Goal: Transaction & Acquisition: Purchase product/service

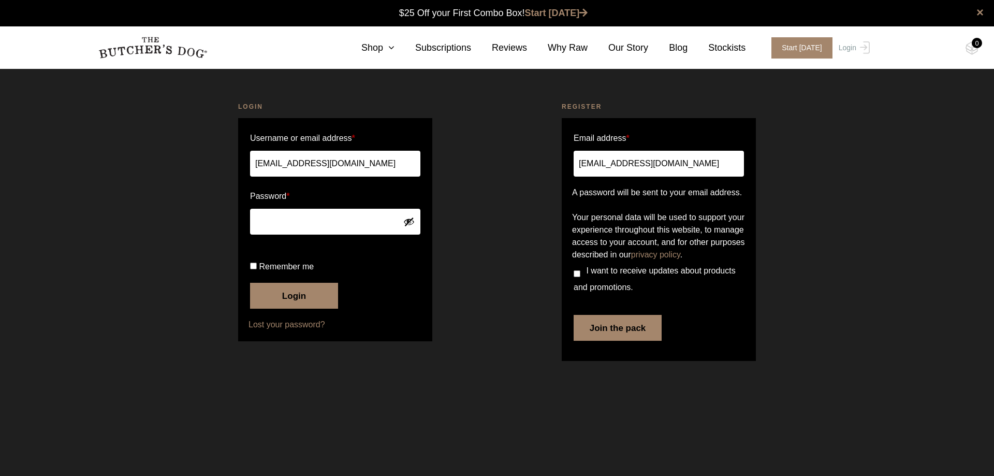
click at [319, 285] on button "Login" at bounding box center [294, 296] width 88 height 26
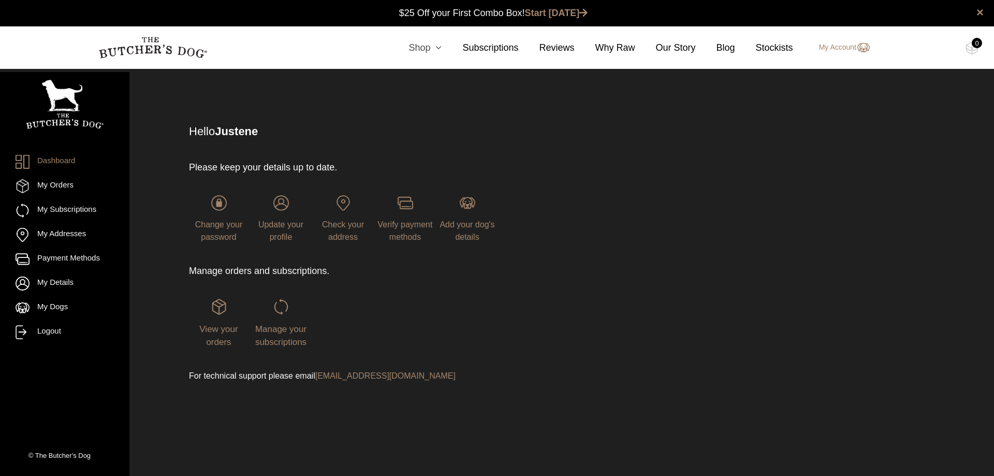
click at [425, 47] on link "Shop" at bounding box center [415, 48] width 54 height 14
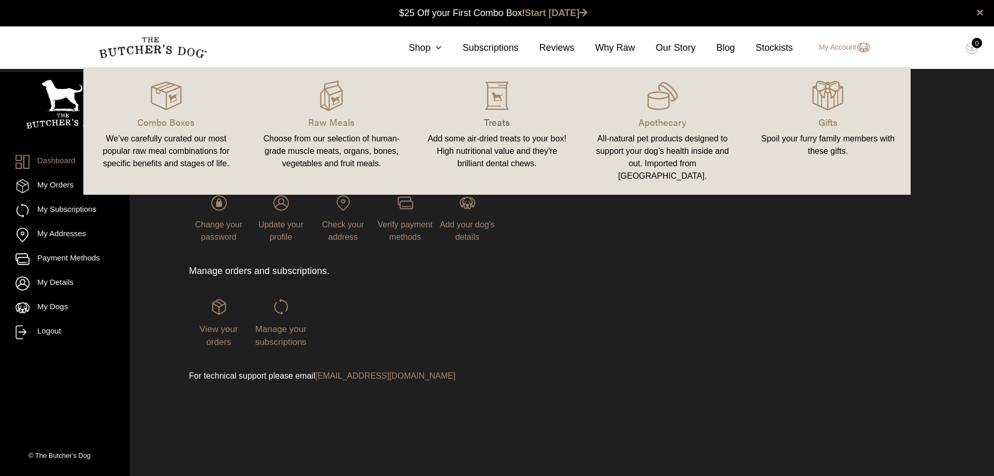
click at [495, 124] on p "Treats" at bounding box center [497, 122] width 141 height 14
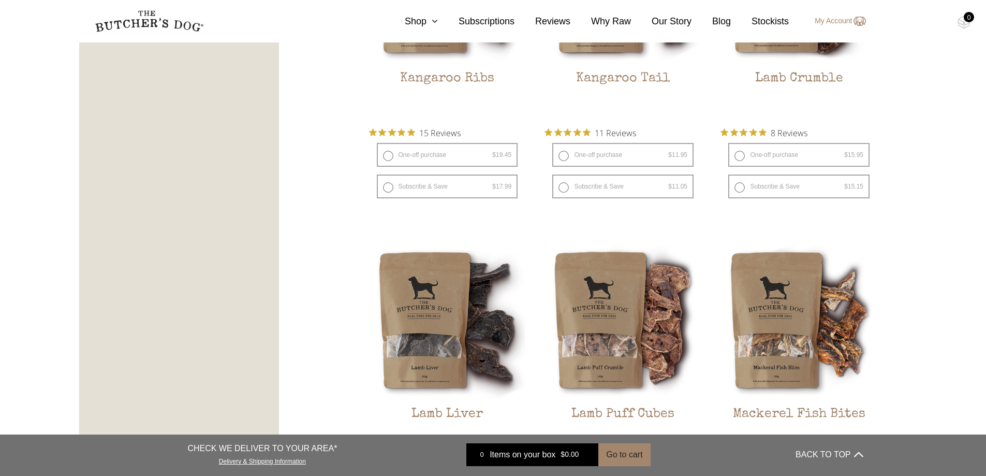
scroll to position [967, 0]
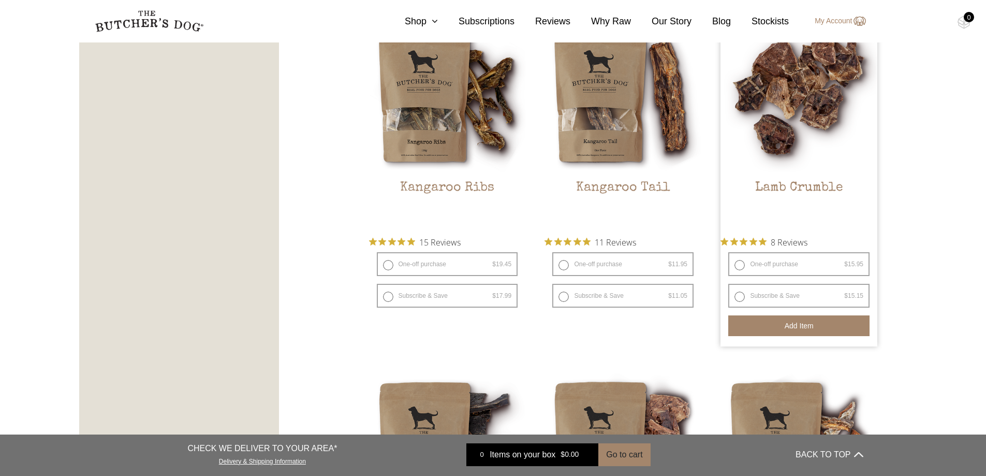
click at [842, 323] on button "Add item" at bounding box center [799, 325] width 141 height 21
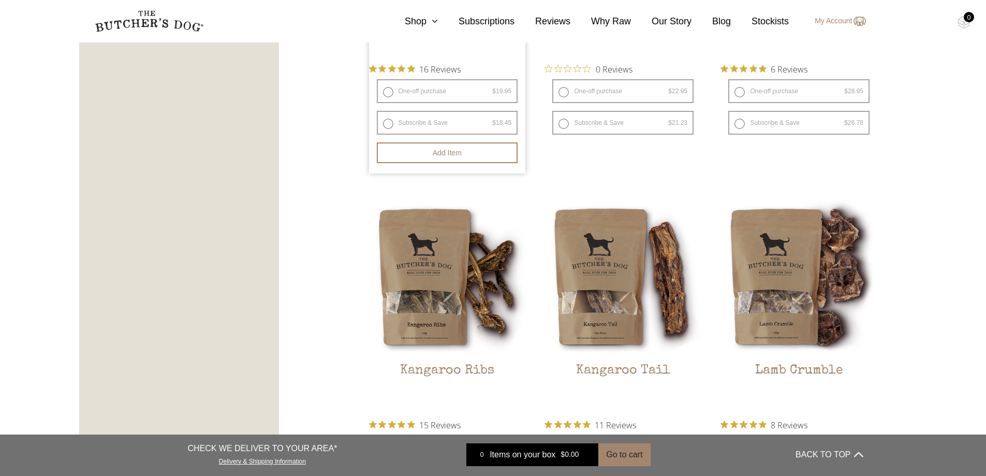
scroll to position [794, 0]
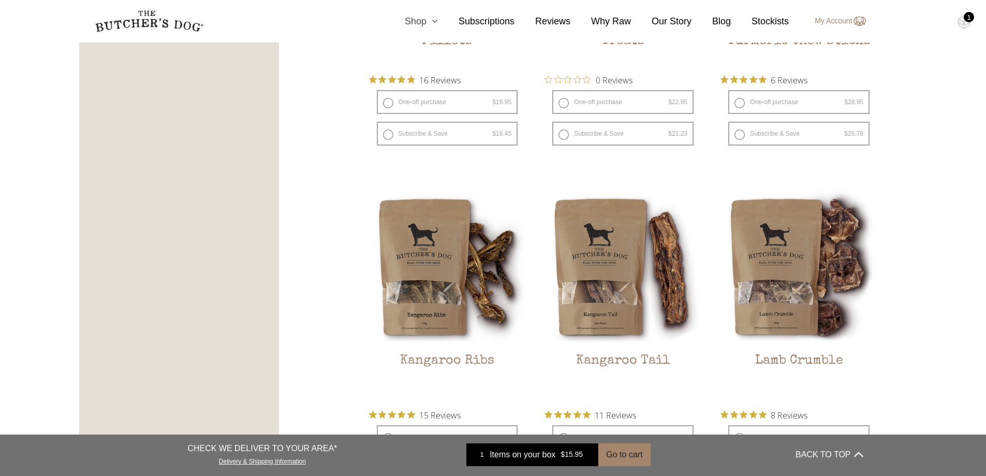
click at [437, 17] on icon at bounding box center [432, 21] width 11 height 9
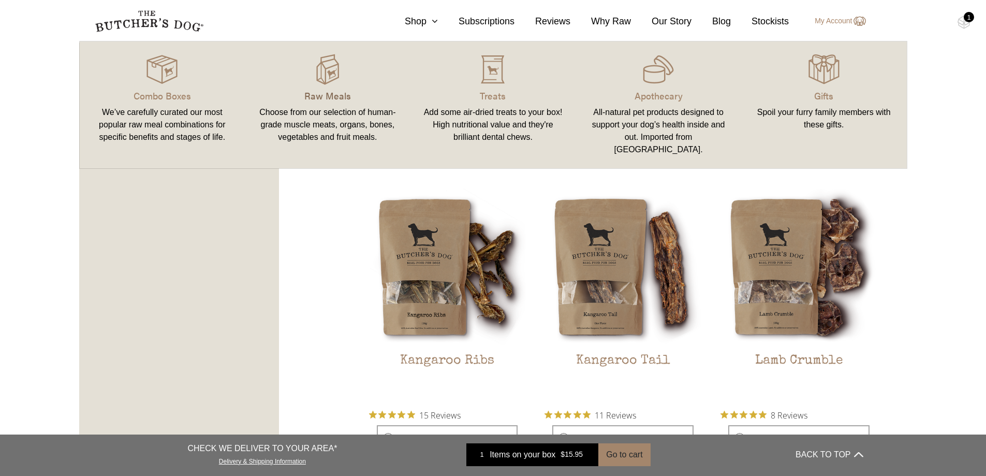
click at [333, 95] on p "Raw Meals" at bounding box center [327, 96] width 141 height 14
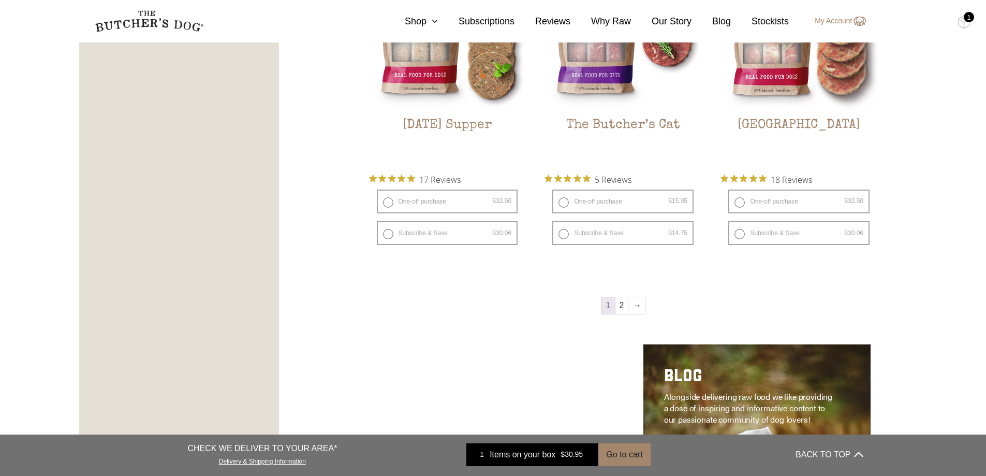
scroll to position [1450, 0]
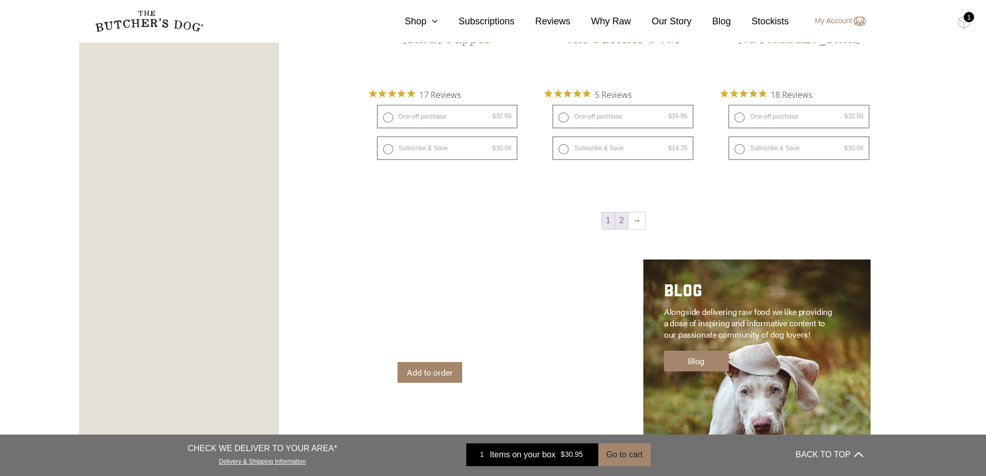
click at [620, 212] on link "2" at bounding box center [622, 220] width 13 height 17
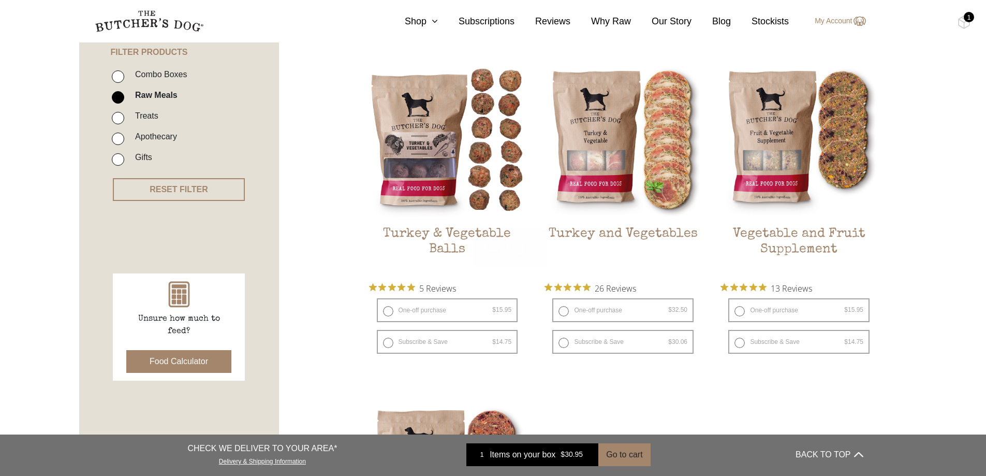
scroll to position [234, 0]
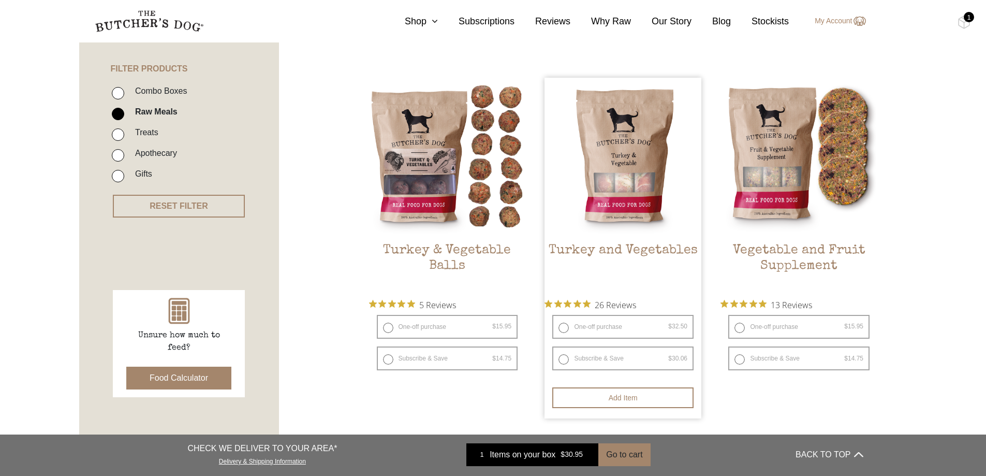
drag, startPoint x: 579, startPoint y: 246, endPoint x: 599, endPoint y: 252, distance: 20.0
click at [599, 252] on h2 "Turkey and Vegetables" at bounding box center [623, 267] width 157 height 49
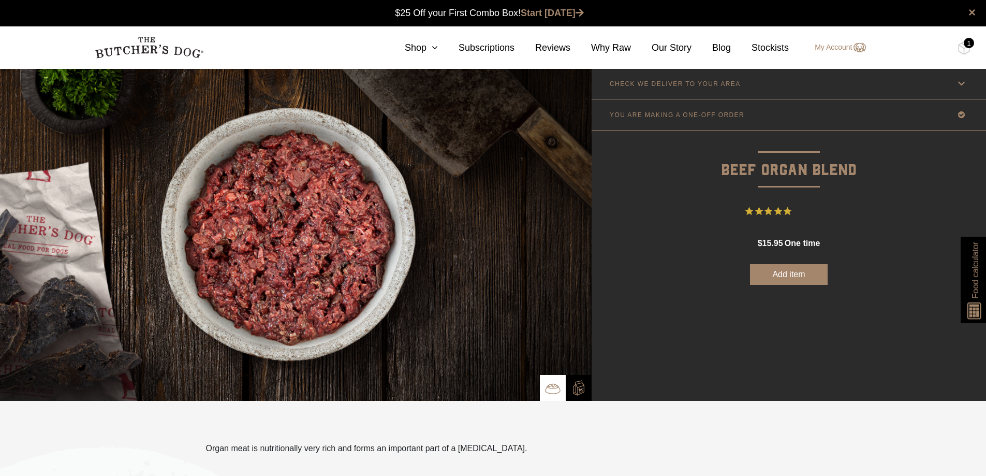
click at [764, 276] on button "Add item" at bounding box center [789, 274] width 78 height 21
click at [764, 276] on button "Added to Box" at bounding box center [789, 274] width 78 height 21
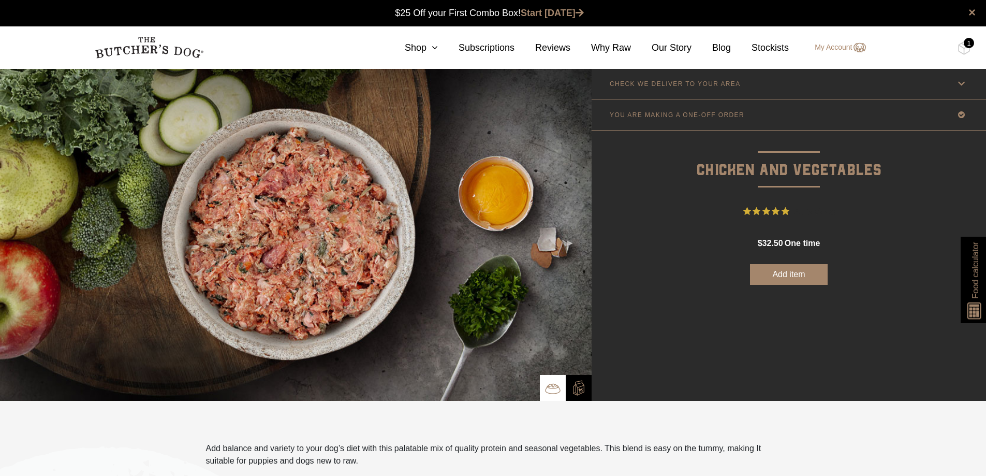
click at [799, 274] on button "Add item" at bounding box center [789, 274] width 78 height 21
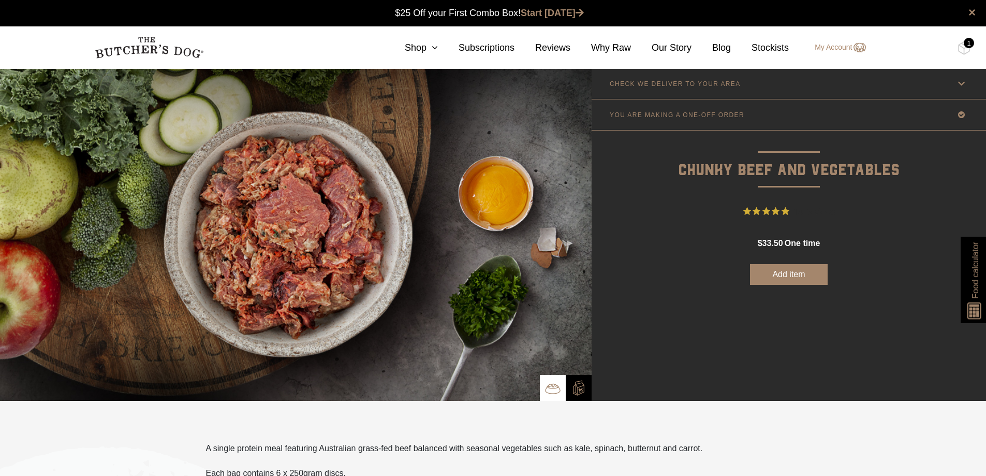
click at [796, 278] on button "Add item" at bounding box center [789, 274] width 78 height 21
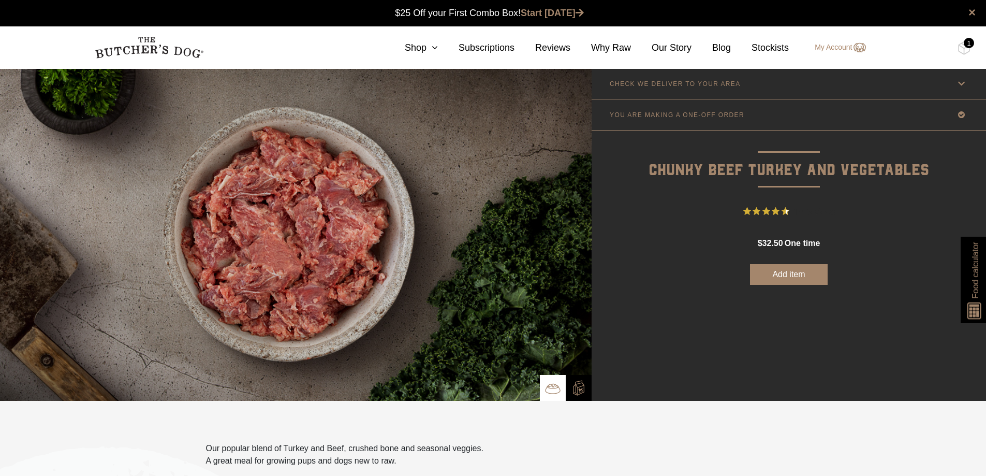
click at [805, 272] on button "Add item" at bounding box center [789, 274] width 78 height 21
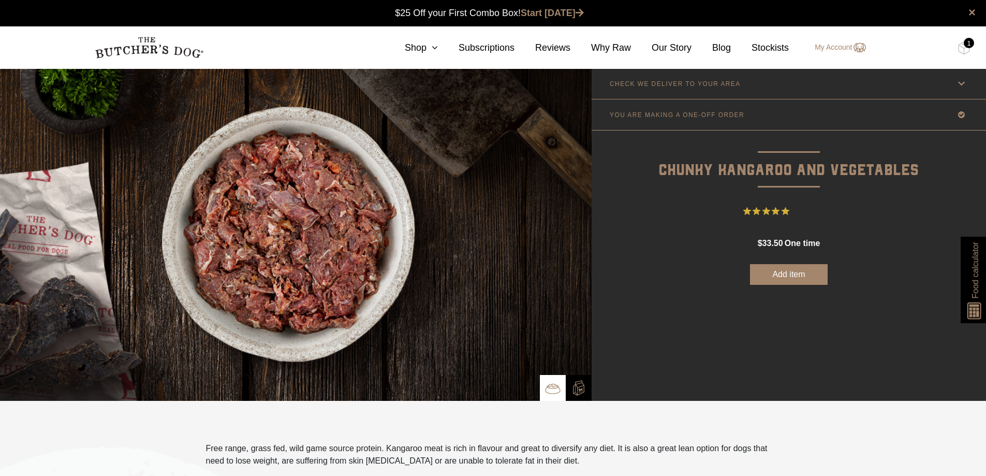
click at [764, 274] on button "Add item" at bounding box center [789, 274] width 78 height 21
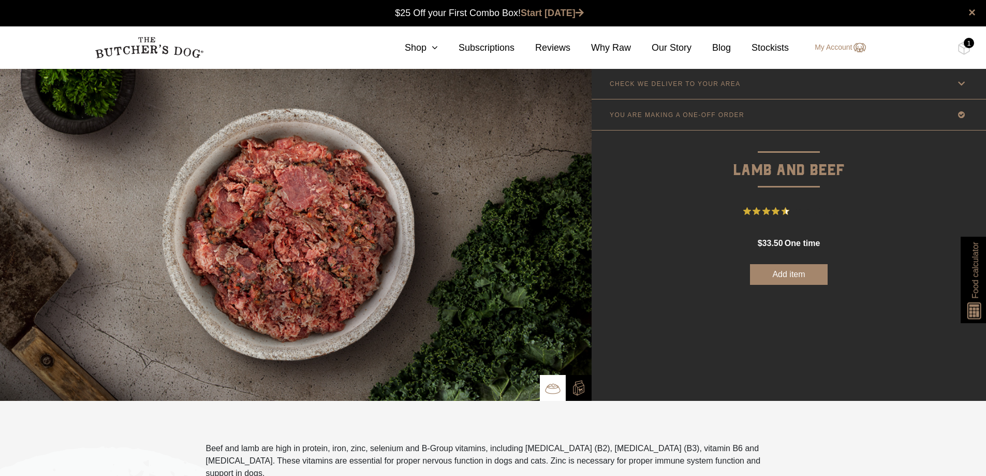
click at [792, 275] on button "Add item" at bounding box center [789, 274] width 78 height 21
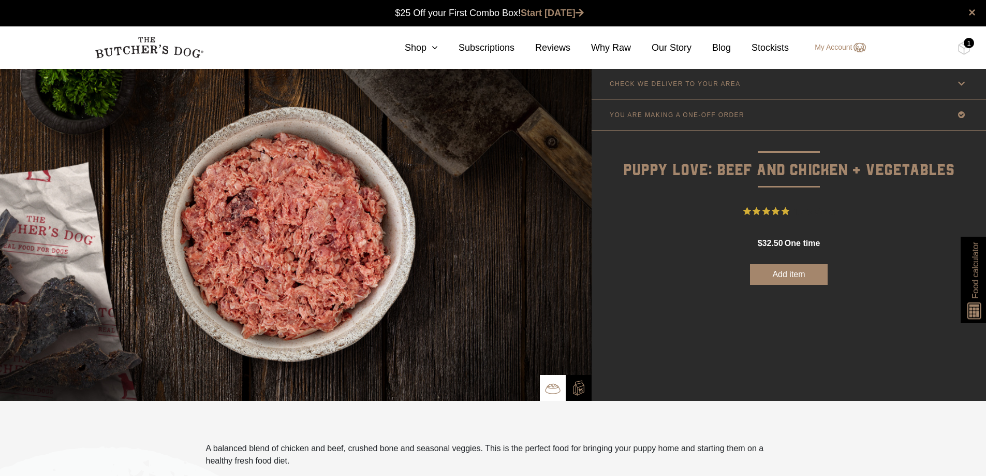
click at [817, 280] on button "Add item" at bounding box center [789, 274] width 78 height 21
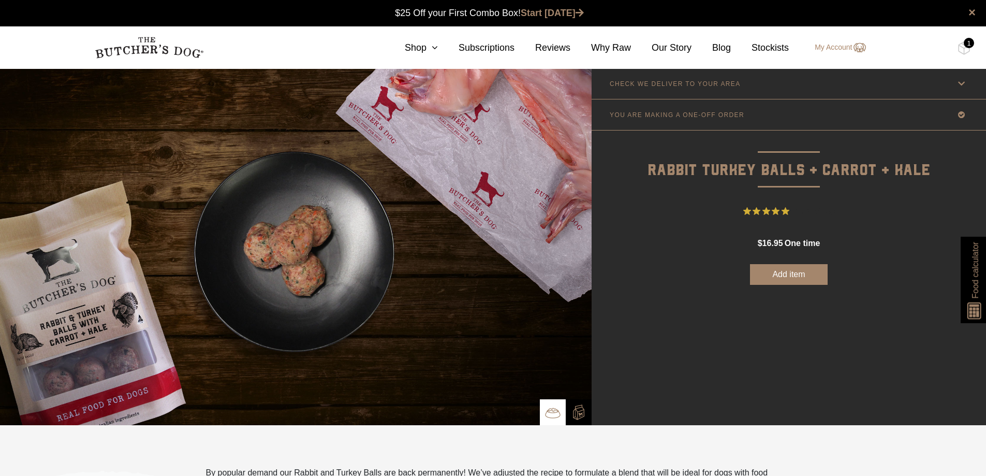
click at [784, 280] on button "Add item" at bounding box center [789, 274] width 78 height 21
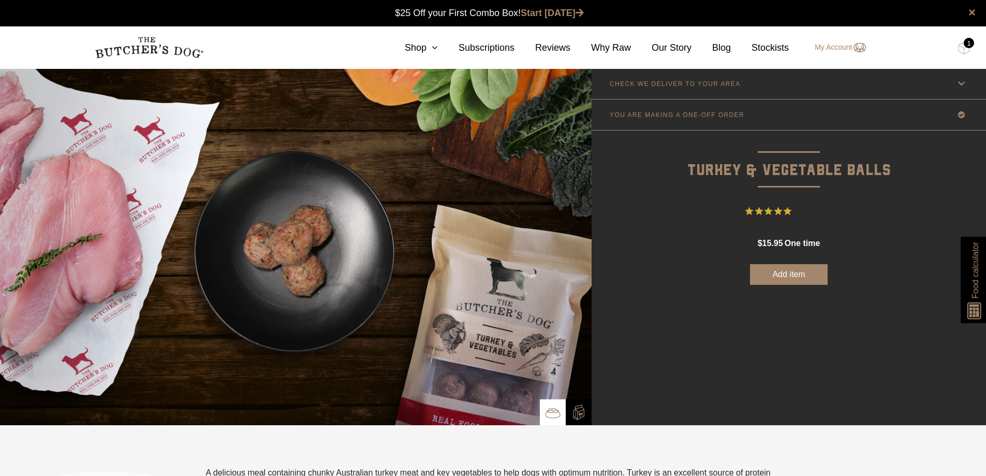
click at [795, 272] on button "Add item" at bounding box center [789, 274] width 78 height 21
click at [794, 271] on button "Added to Box" at bounding box center [789, 274] width 78 height 21
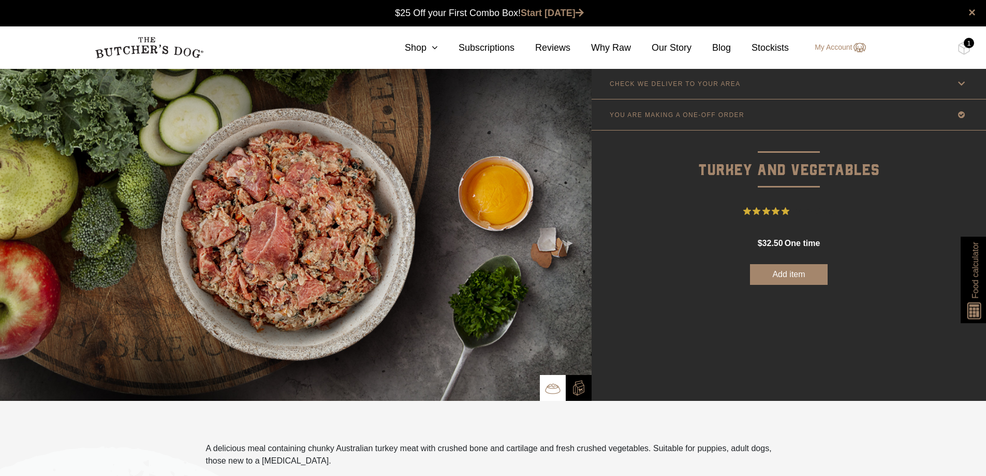
click at [768, 272] on button "Add item" at bounding box center [789, 274] width 78 height 21
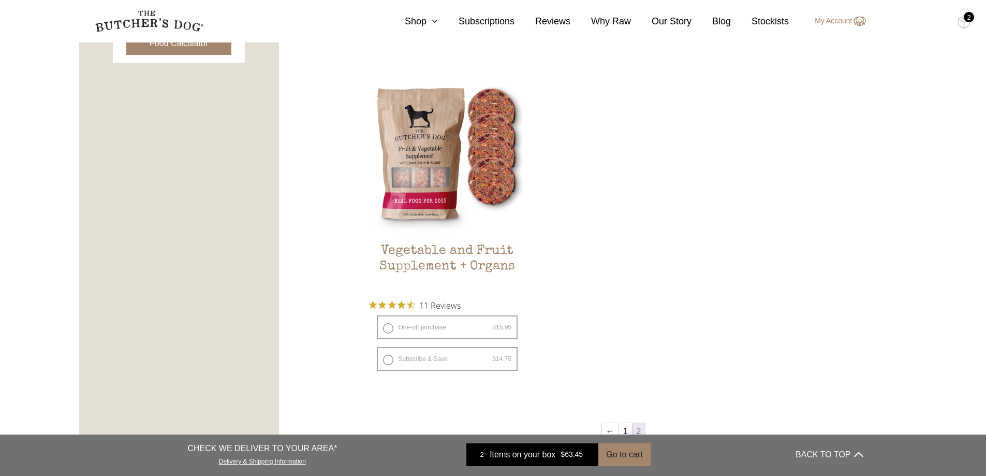
scroll to position [656, 0]
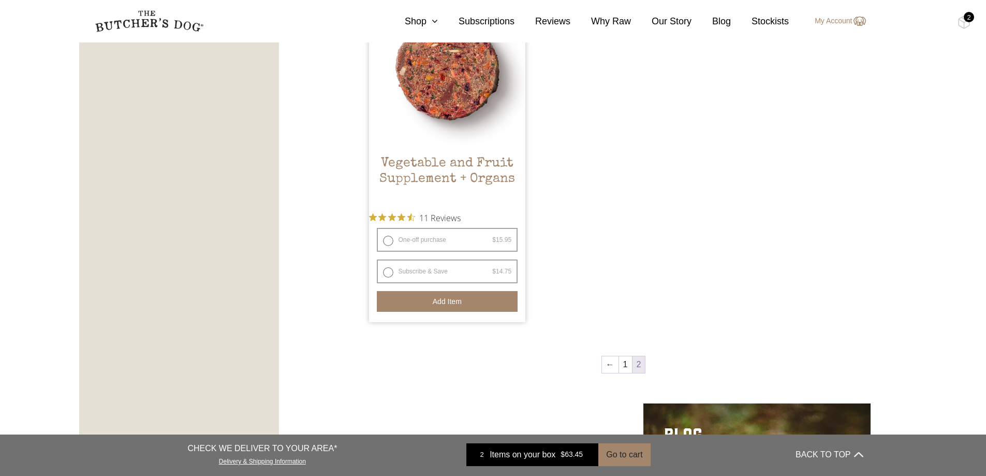
click at [459, 302] on button "Add item" at bounding box center [447, 301] width 141 height 21
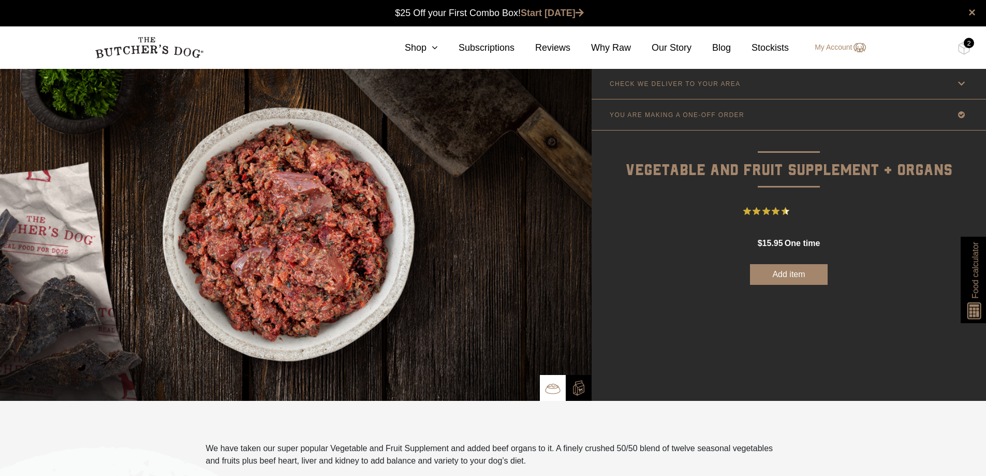
click at [788, 269] on button "Add item" at bounding box center [789, 274] width 78 height 21
click at [967, 47] on div "14" at bounding box center [969, 43] width 10 height 10
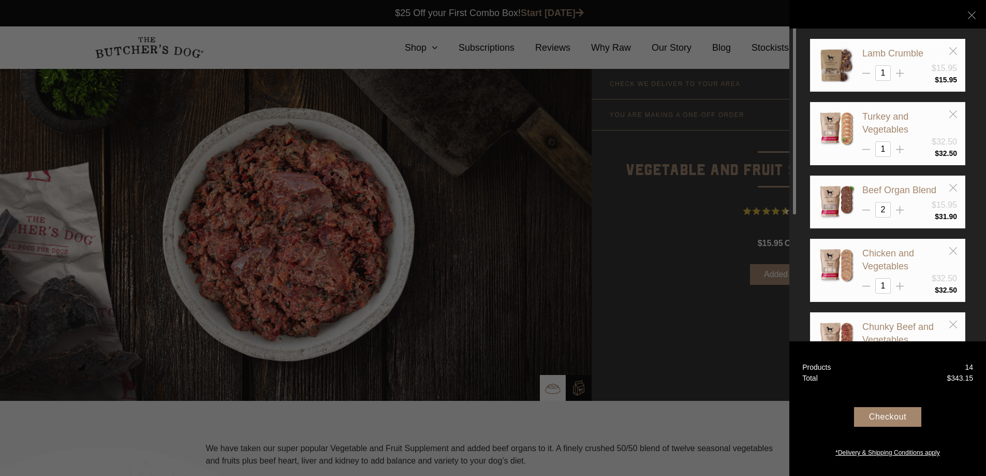
drag, startPoint x: 879, startPoint y: 74, endPoint x: 890, endPoint y: 74, distance: 10.4
click at [889, 74] on input "1" at bounding box center [884, 73] width 16 height 16
type input "5"
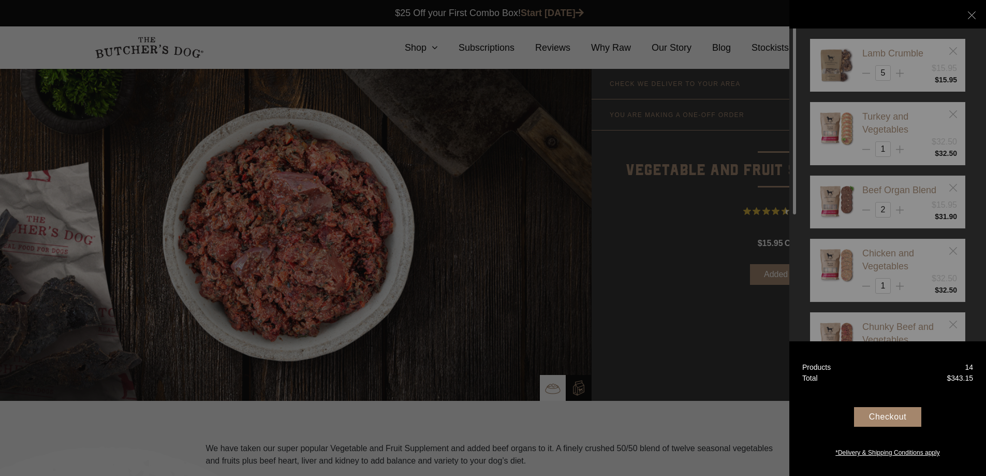
drag, startPoint x: 880, startPoint y: 149, endPoint x: 893, endPoint y: 148, distance: 13.5
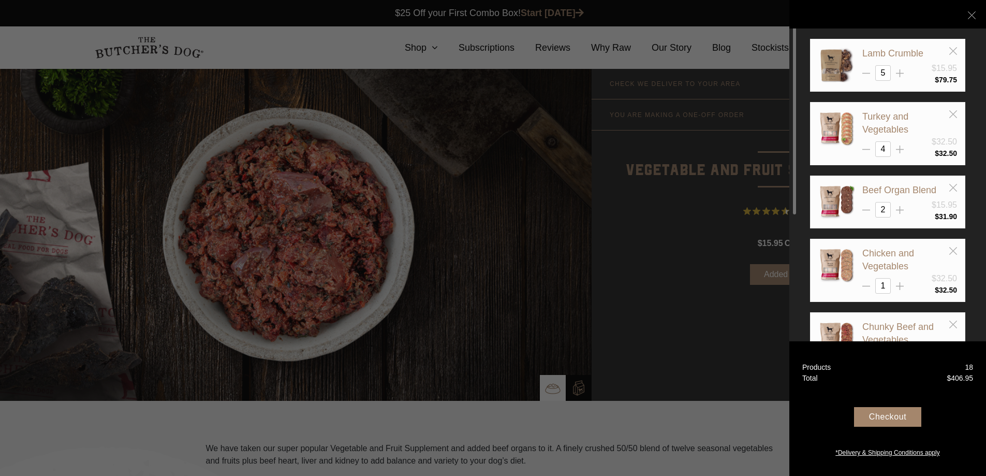
scroll to position [69, 0]
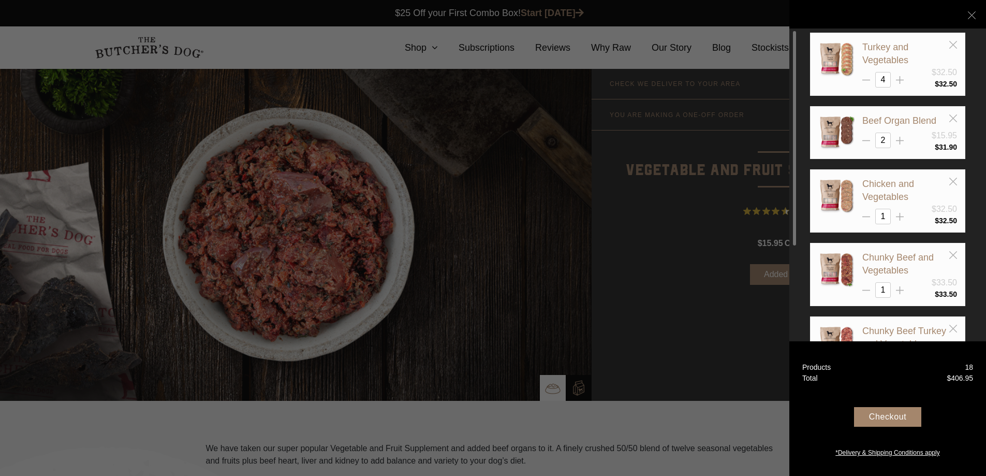
type input "4"
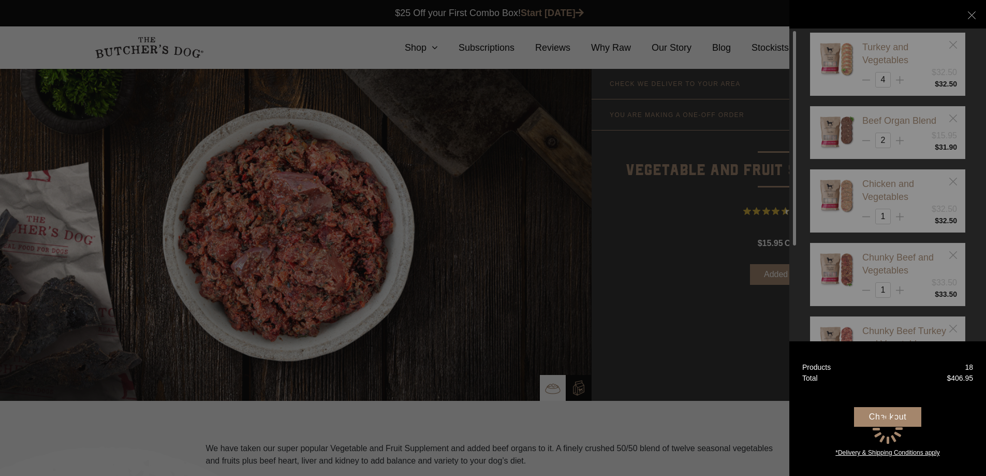
drag, startPoint x: 881, startPoint y: 214, endPoint x: 908, endPoint y: 215, distance: 27.5
click at [908, 215] on div "Lamb Crumble $15.95 5 $ 79.75" at bounding box center [887, 428] width 155 height 919
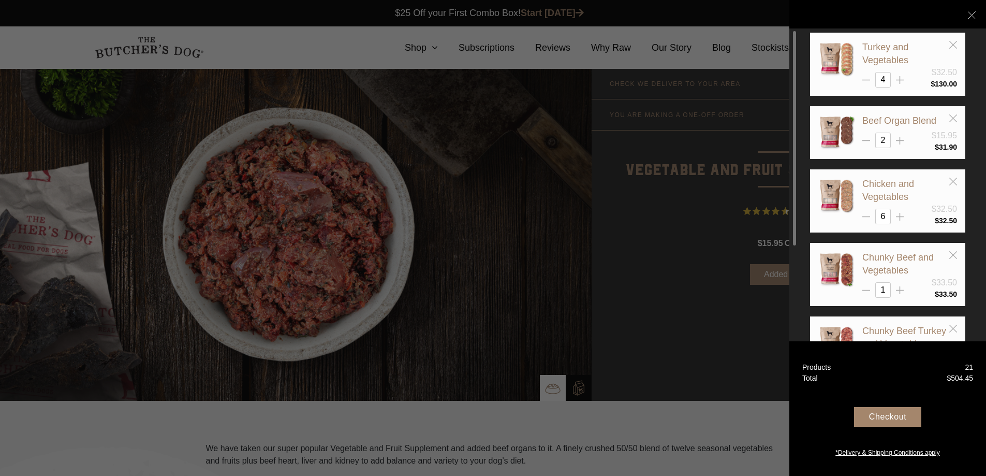
type input "6"
click at [878, 302] on div "Lamb Crumble $15.95 5 $ 79.75" at bounding box center [887, 428] width 155 height 919
drag, startPoint x: 882, startPoint y: 288, endPoint x: 887, endPoint y: 288, distance: 5.7
click at [887, 288] on input "1" at bounding box center [884, 290] width 16 height 16
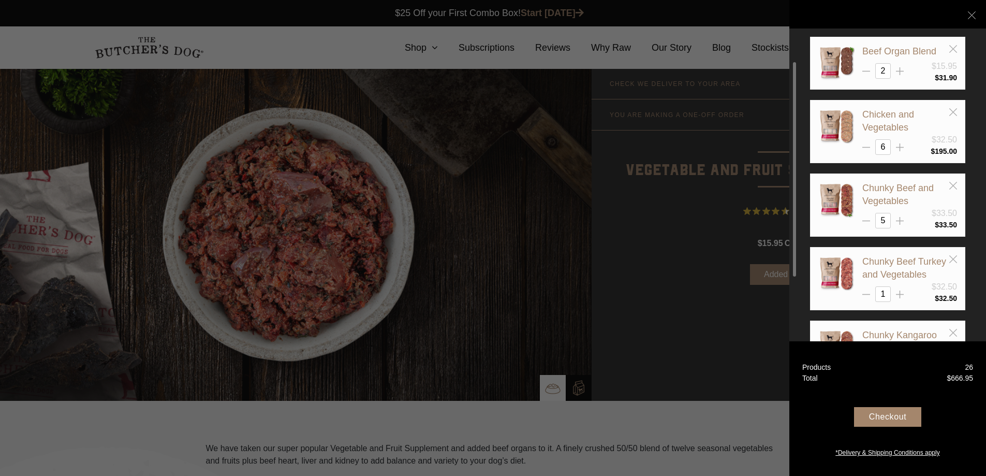
type input "5"
click at [859, 312] on div "Lamb Crumble $15.95 5 $ 79.75" at bounding box center [887, 359] width 155 height 919
drag, startPoint x: 883, startPoint y: 292, endPoint x: 889, endPoint y: 291, distance: 5.2
click at [889, 291] on input "1" at bounding box center [884, 294] width 16 height 16
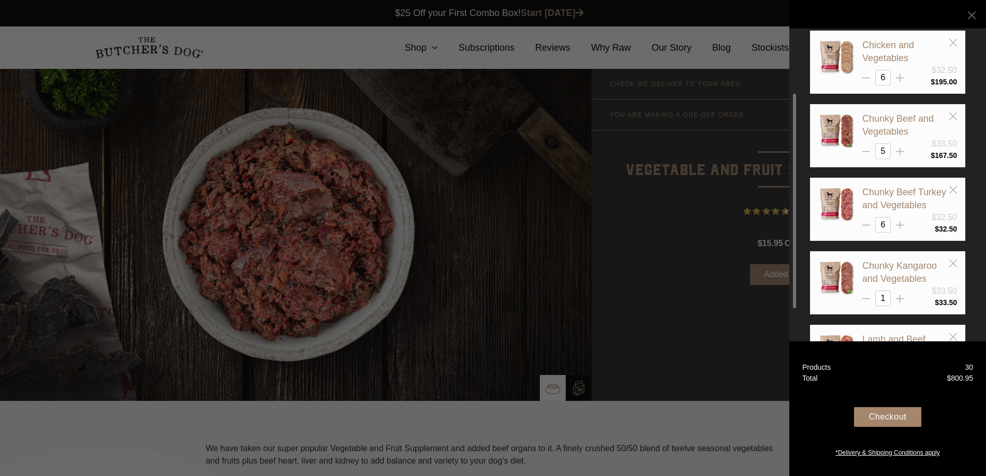
type input "6"
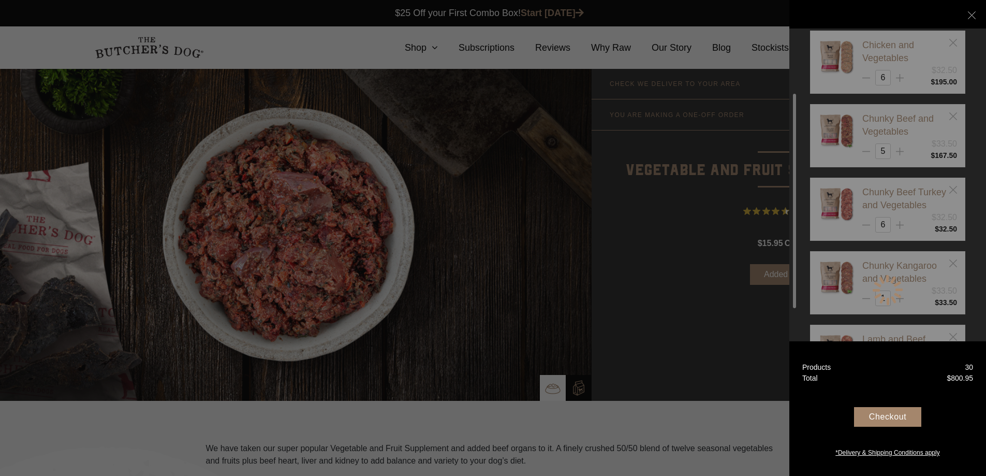
drag, startPoint x: 856, startPoint y: 309, endPoint x: 869, endPoint y: 305, distance: 13.9
click at [857, 309] on div "Lamb Crumble $15.95 5 $ 79.75" at bounding box center [887, 290] width 155 height 919
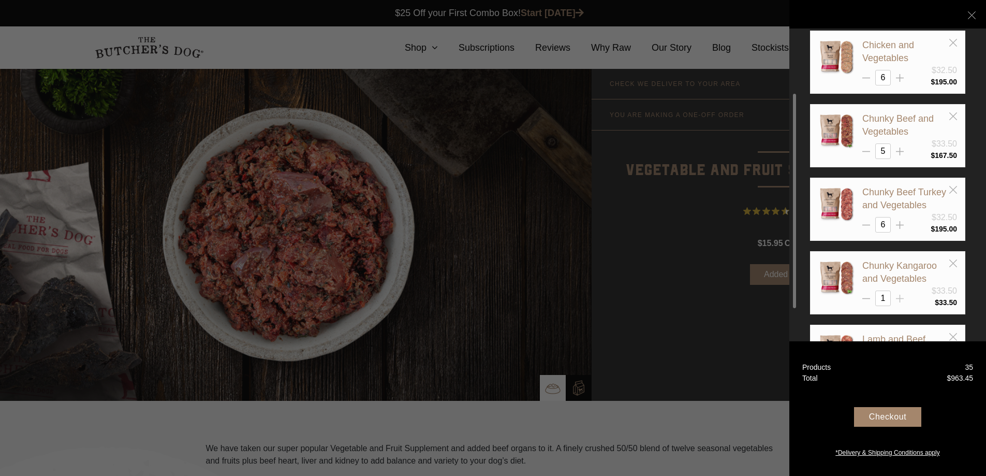
click at [897, 298] on icon at bounding box center [900, 299] width 8 height 8
type input "2"
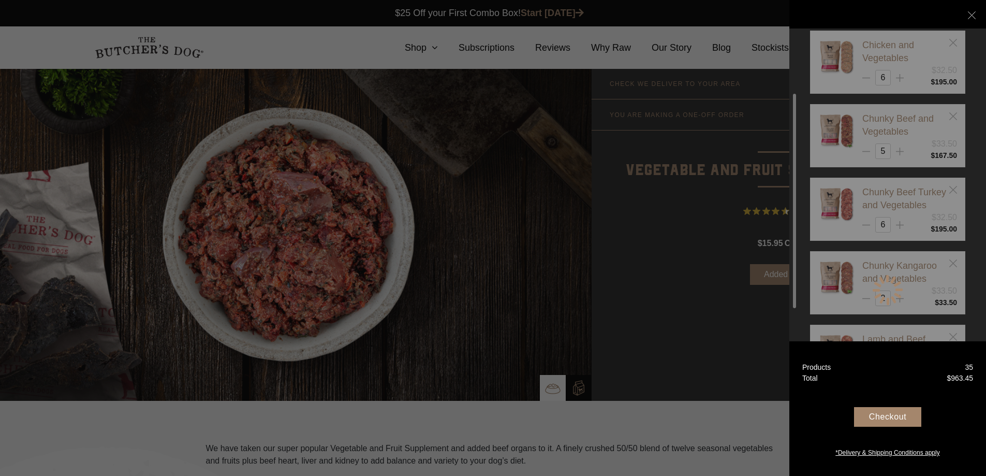
scroll to position [312, 0]
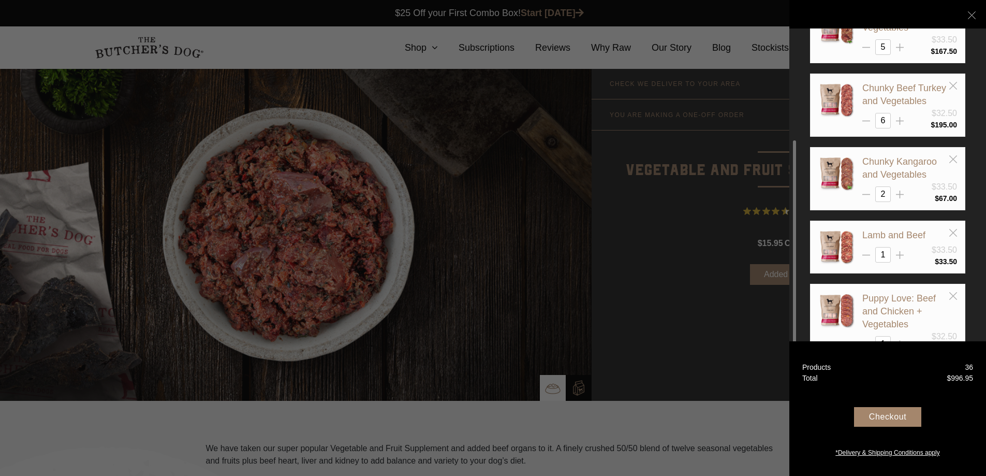
click at [886, 255] on input "1" at bounding box center [884, 255] width 16 height 16
type input "3"
click at [918, 362] on div "Your Box Lamb Crumble $15.95 5 $ 4 $" at bounding box center [888, 238] width 197 height 476
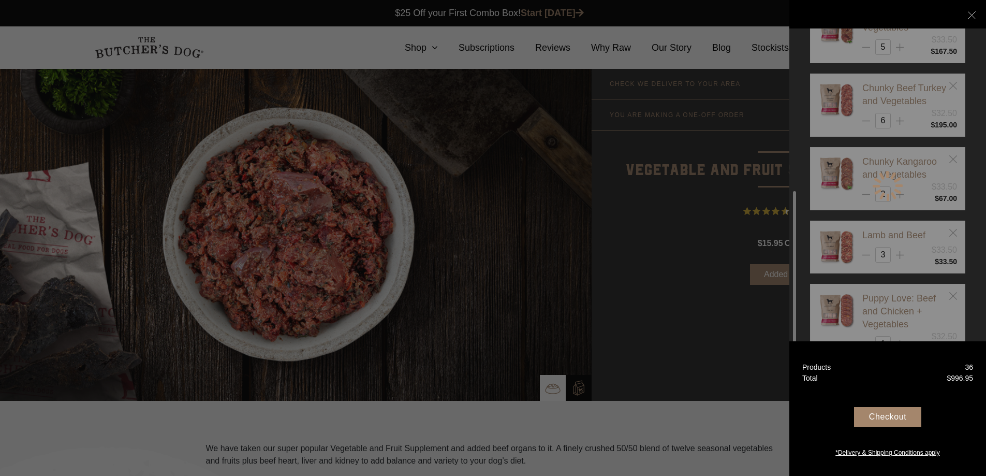
scroll to position [416, 0]
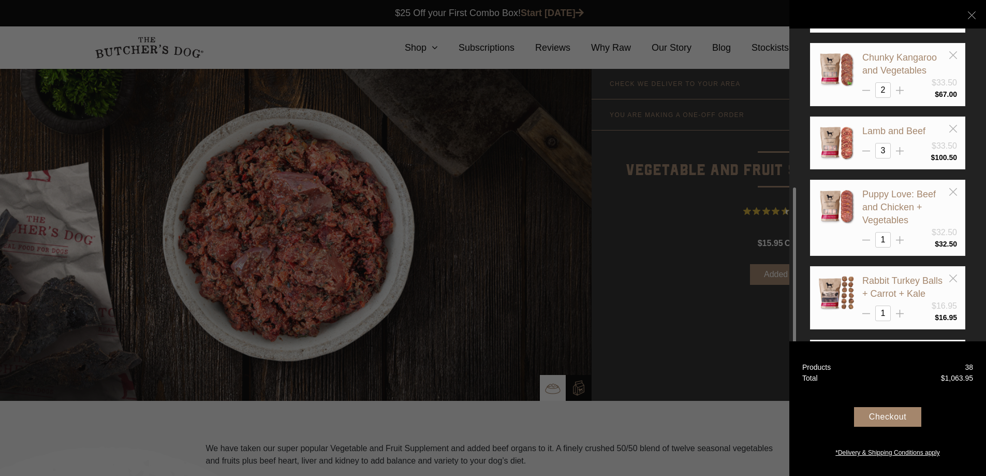
click at [891, 314] on div "1" at bounding box center [910, 313] width 95 height 16
type input "4"
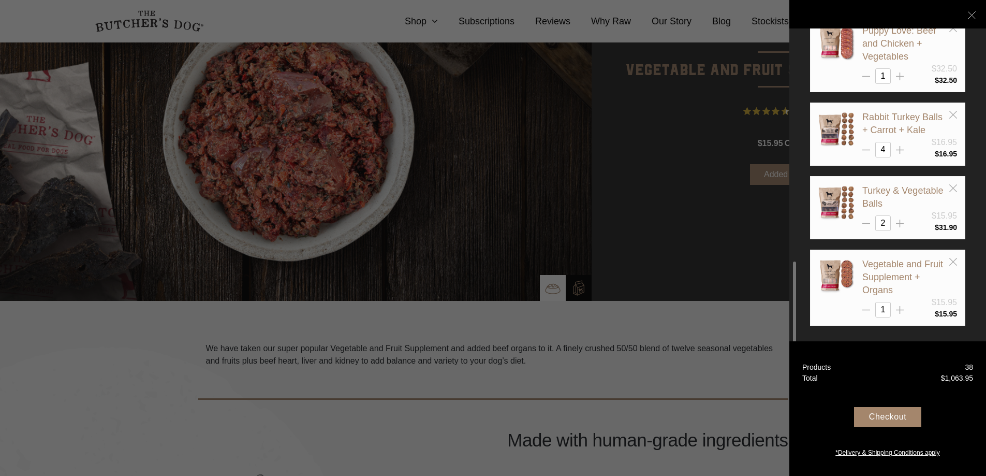
scroll to position [104, 0]
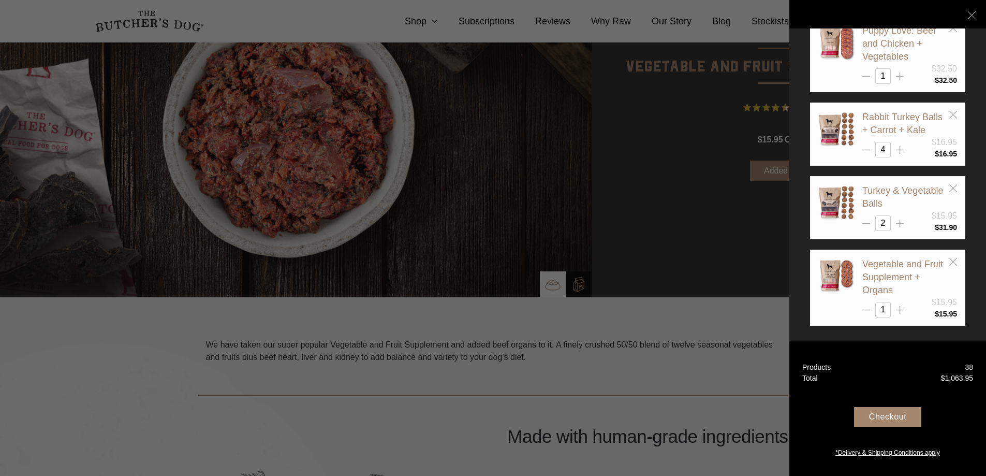
click at [895, 418] on div "Checkout" at bounding box center [887, 417] width 67 height 20
